Goal: Information Seeking & Learning: Find specific fact

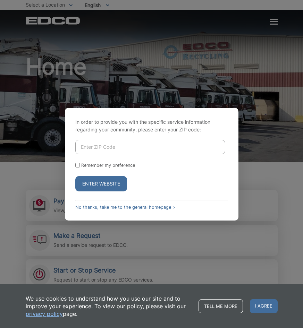
click at [128, 152] on input "Enter ZIP Code" at bounding box center [150, 147] width 150 height 15
type input "92060"
click at [75, 176] on button "Enter Website" at bounding box center [101, 183] width 52 height 15
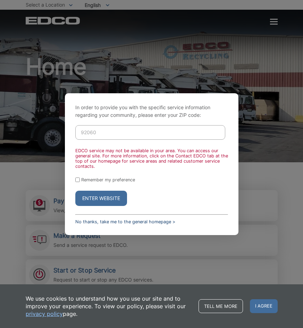
click at [119, 222] on link "No thanks, take me to the general homepage >" at bounding box center [125, 221] width 100 height 5
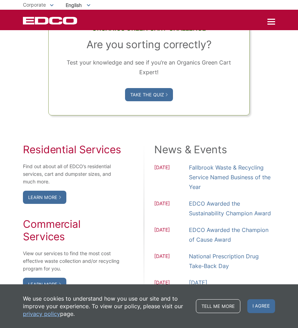
scroll to position [417, 0]
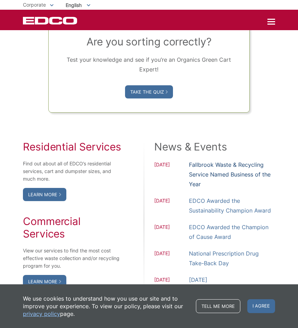
click at [225, 172] on link "Fallbrook Waste & Recycling Service Named Business of the Year" at bounding box center [232, 174] width 86 height 29
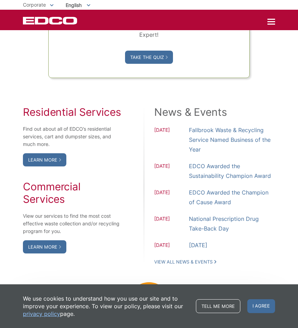
click at [200, 209] on ul "06.25.2025 Fallbrook Waste & Recycling Service Named Business of the Year 06.07…" at bounding box center [214, 187] width 121 height 125
click at [202, 202] on link "EDCO Awarded the Champion of Cause Award" at bounding box center [232, 197] width 86 height 19
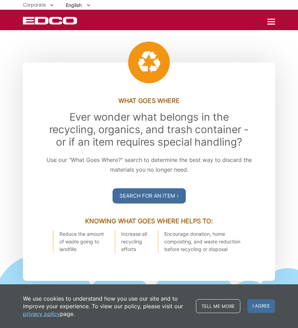
scroll to position [694, 0]
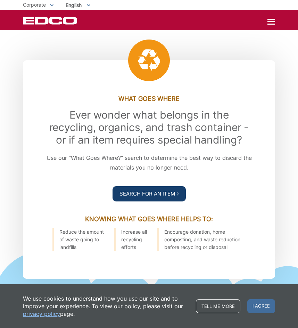
click at [162, 191] on link "Search For an Item" at bounding box center [148, 193] width 73 height 15
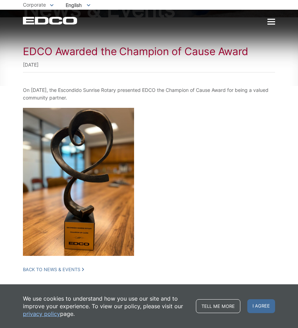
scroll to position [70, 0]
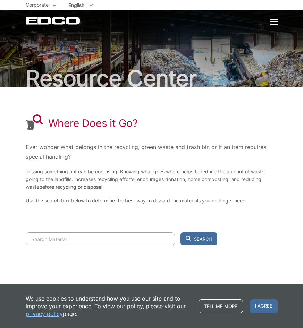
click at [114, 237] on input "Search" at bounding box center [100, 239] width 149 height 13
click at [112, 237] on input "Search" at bounding box center [100, 239] width 149 height 13
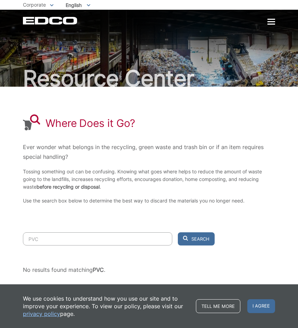
click at [178, 233] on button "Search" at bounding box center [196, 239] width 37 height 13
click at [112, 237] on input "PVC" at bounding box center [97, 239] width 149 height 13
type input "PAINT"
click at [178, 233] on button "Search" at bounding box center [196, 239] width 37 height 13
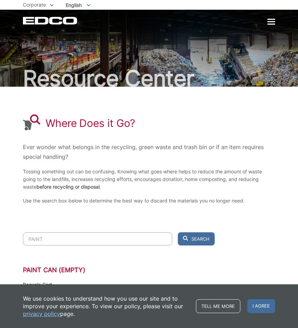
click at [271, 23] on div at bounding box center [271, 22] width 8 height 6
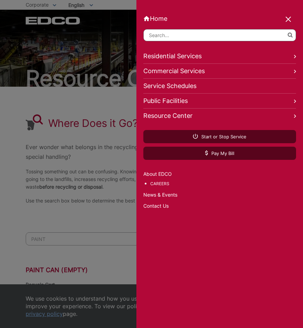
click at [185, 98] on link "Public Facilities" at bounding box center [219, 101] width 153 height 15
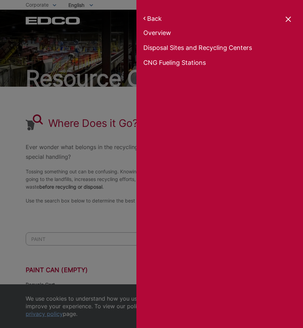
click at [210, 51] on link "Disposal Sites and Recycling Centers" at bounding box center [219, 49] width 153 height 10
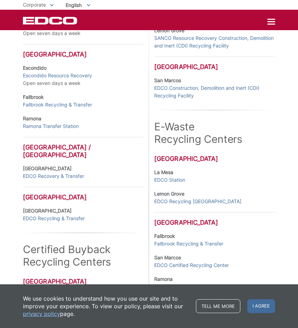
scroll to position [208, 0]
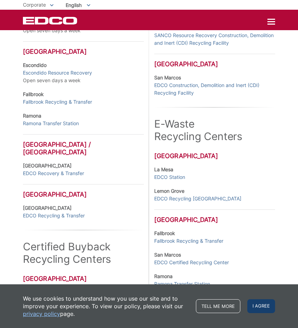
click at [256, 301] on span "I agree" at bounding box center [261, 307] width 28 height 14
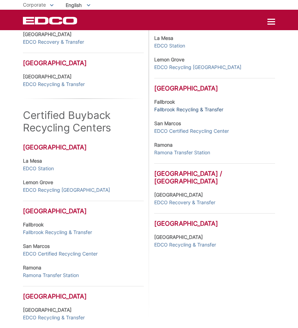
scroll to position [347, 0]
